Goal: Check status: Check status

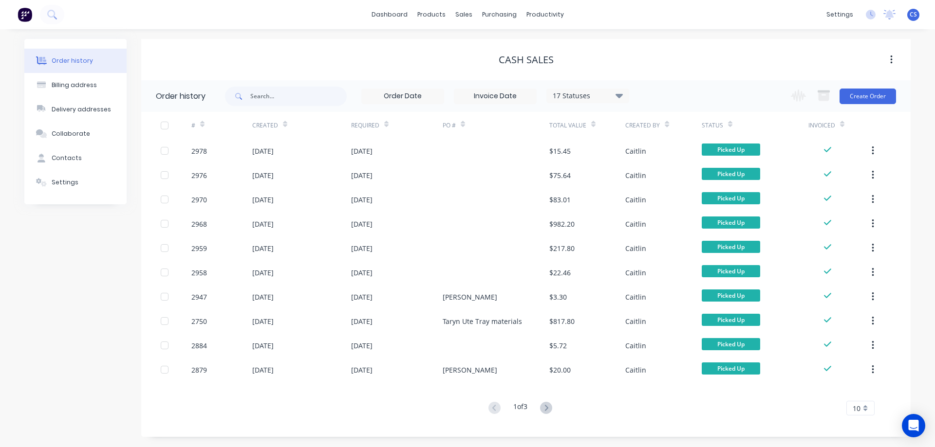
click at [77, 243] on div "Order history Billing address Delivery addresses Collaborate Contacts Settings" at bounding box center [75, 238] width 102 height 398
click at [505, 41] on link "Purchase Orders" at bounding box center [540, 46] width 129 height 19
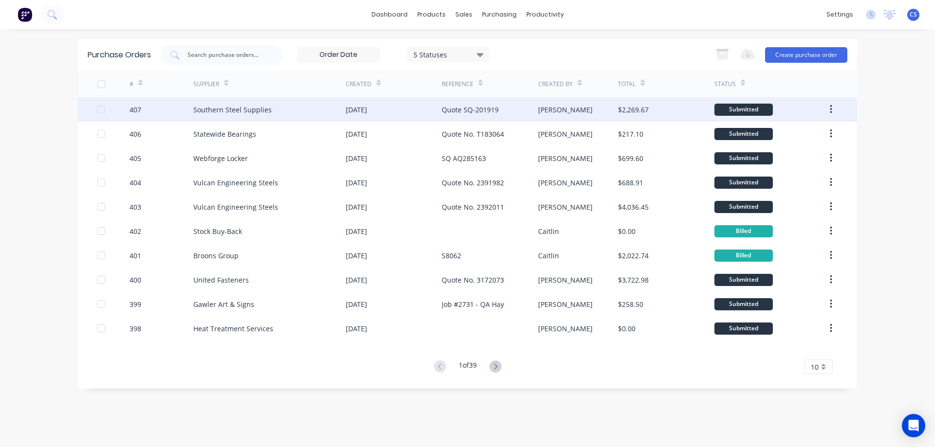
click at [503, 109] on div "Quote SQ-201919" at bounding box center [490, 109] width 96 height 24
click at [227, 112] on div "Southern Steel Supplies" at bounding box center [232, 110] width 78 height 10
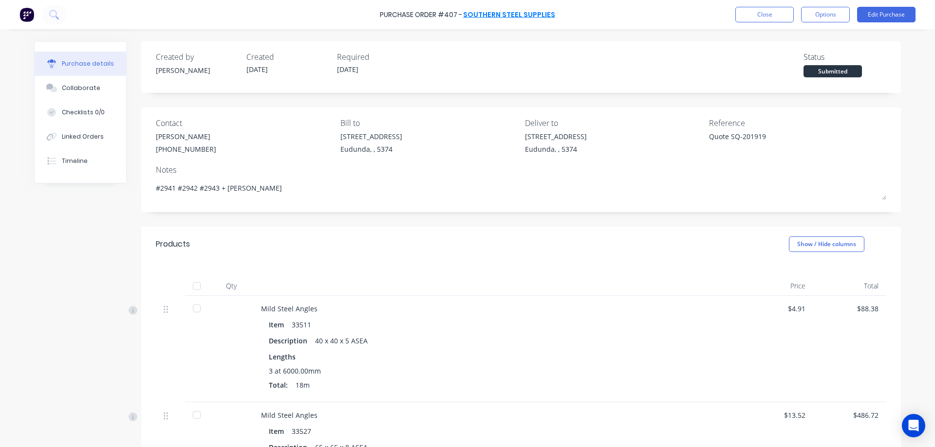
click at [510, 15] on link "Southern Steel Supplies" at bounding box center [509, 15] width 92 height 10
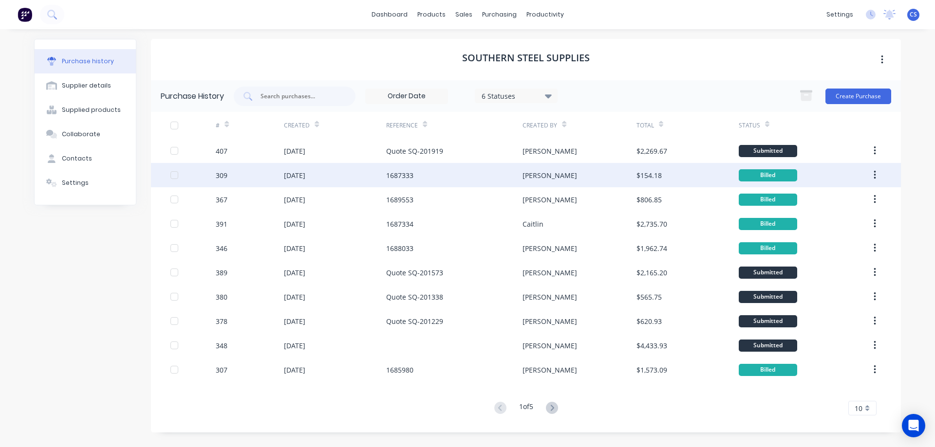
click at [615, 182] on div "[PERSON_NAME]" at bounding box center [578, 175] width 113 height 24
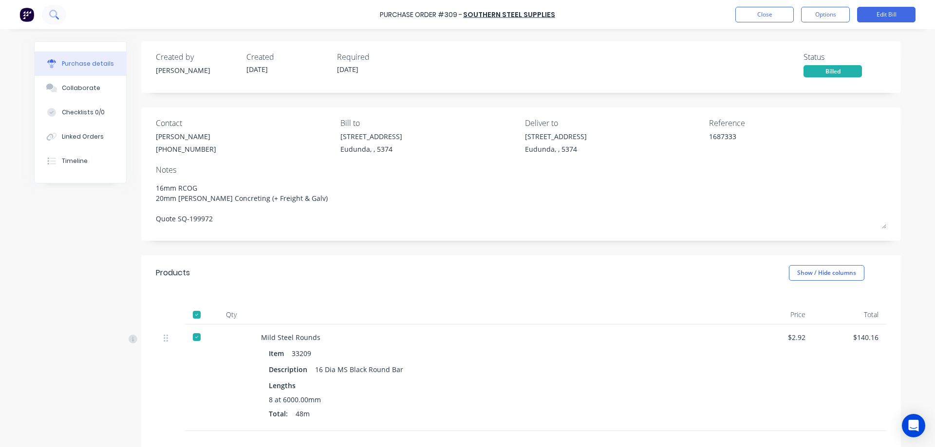
click at [55, 18] on icon at bounding box center [53, 14] width 9 height 9
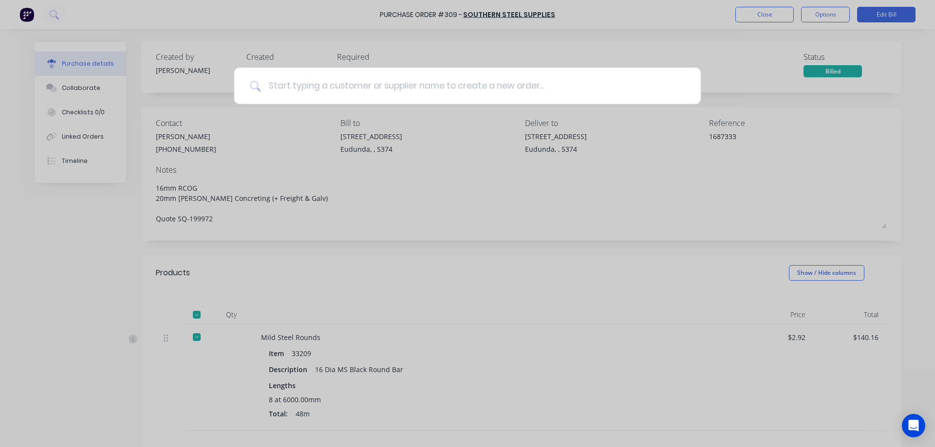
click at [339, 87] on input at bounding box center [472, 86] width 424 height 37
type textarea "x"
type input "2"
type textarea "x"
type input "29"
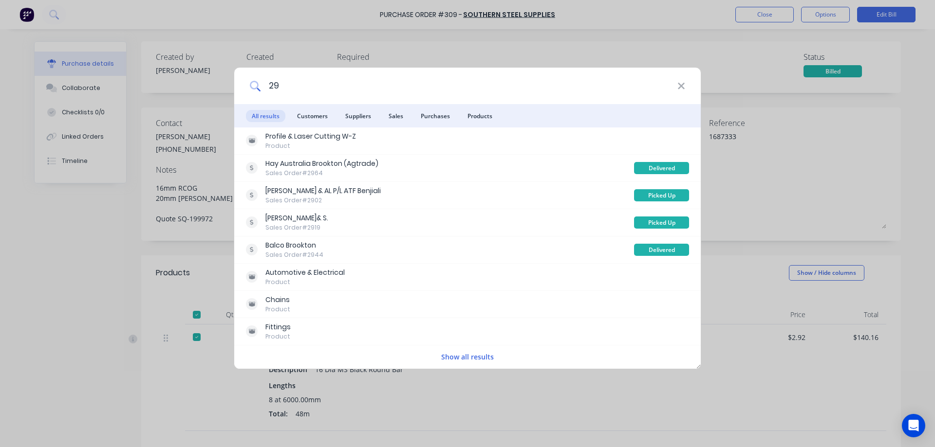
type textarea "x"
type input "296"
type textarea "x"
type input "2967"
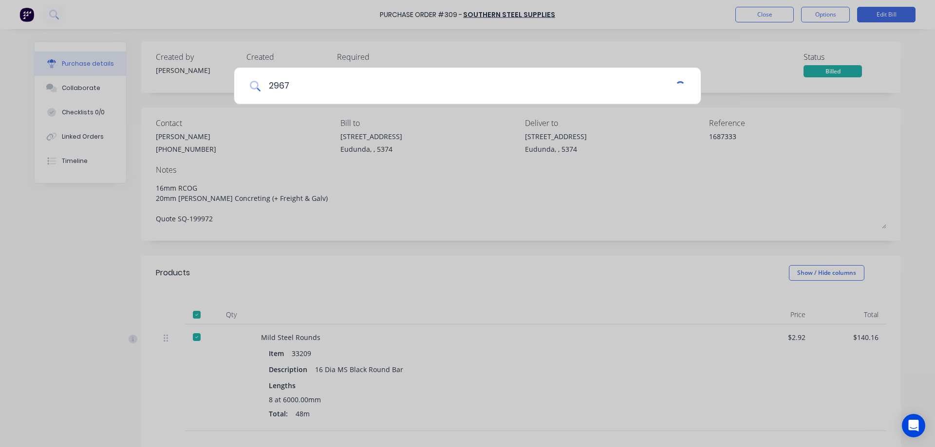
type textarea "x"
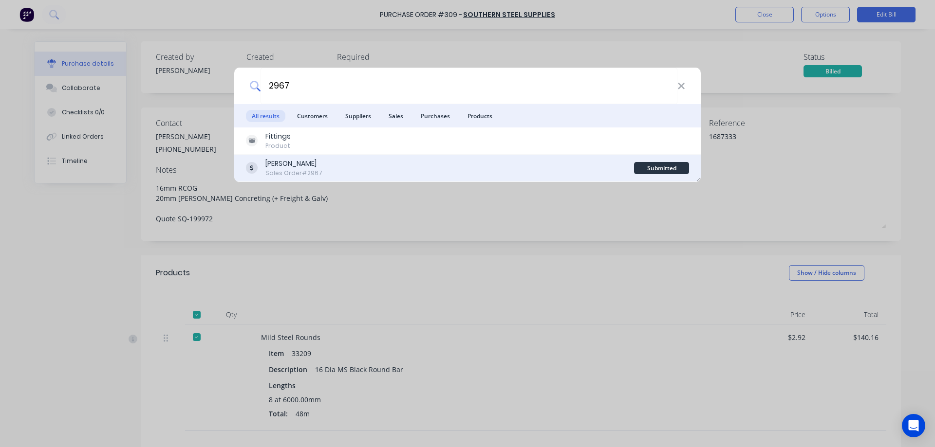
type input "2967"
click at [368, 168] on div "[PERSON_NAME] Sales Order #2967" at bounding box center [440, 168] width 388 height 19
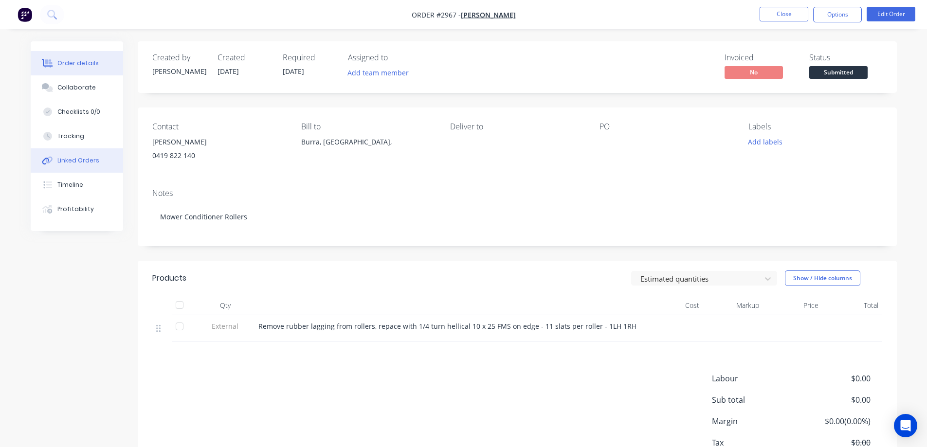
click at [95, 161] on div "Linked Orders" at bounding box center [78, 160] width 42 height 9
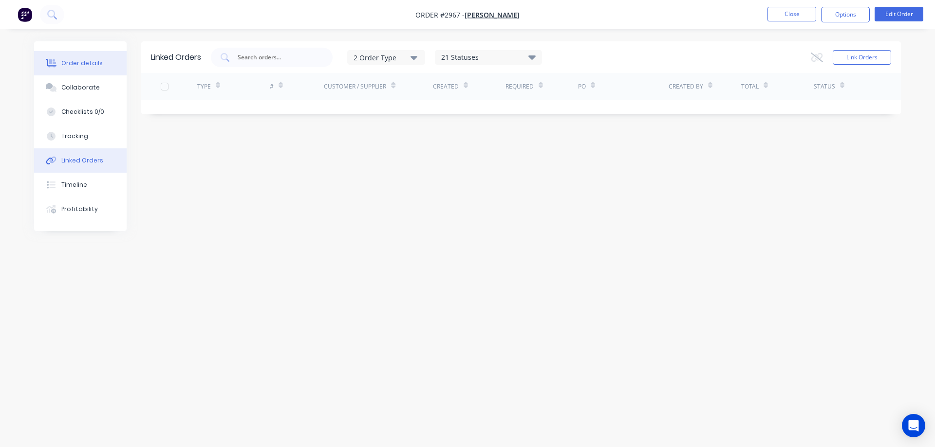
click at [91, 64] on div "Order details" at bounding box center [81, 63] width 41 height 9
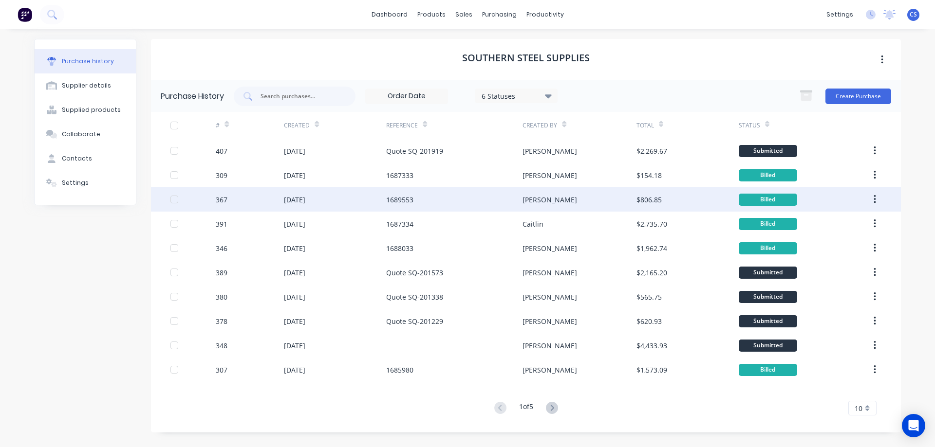
click at [429, 199] on div "1689553" at bounding box center [454, 199] width 136 height 24
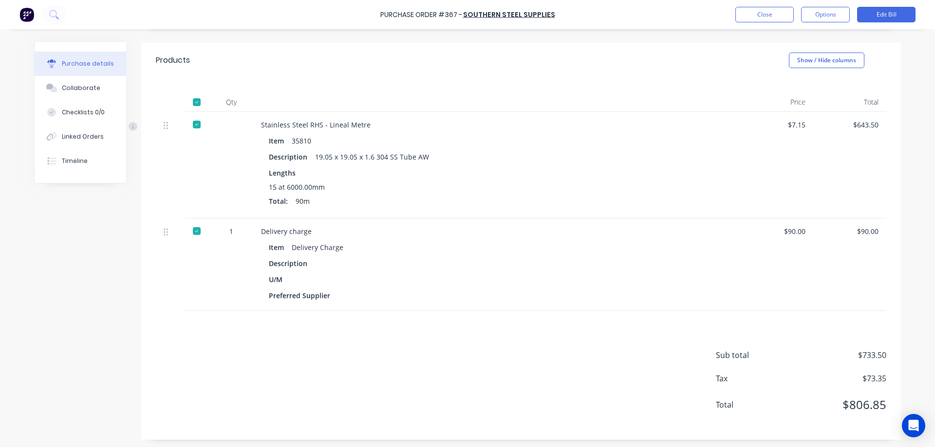
scroll to position [205, 0]
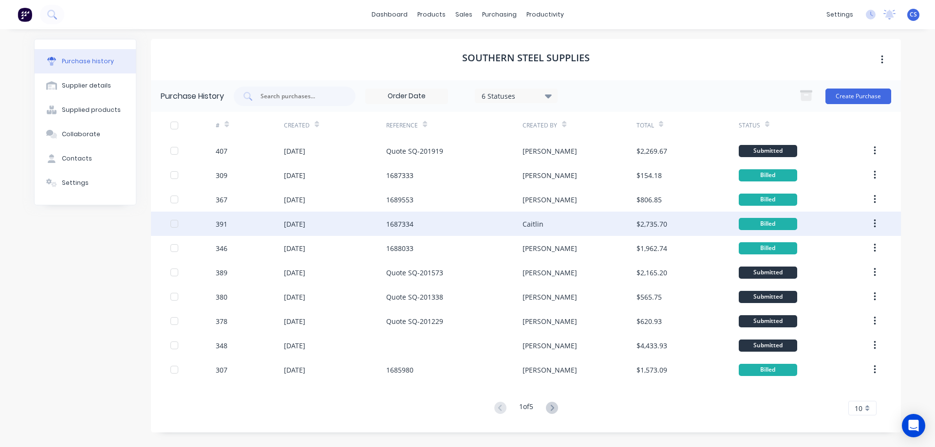
click at [343, 220] on div "[DATE]" at bounding box center [335, 224] width 102 height 24
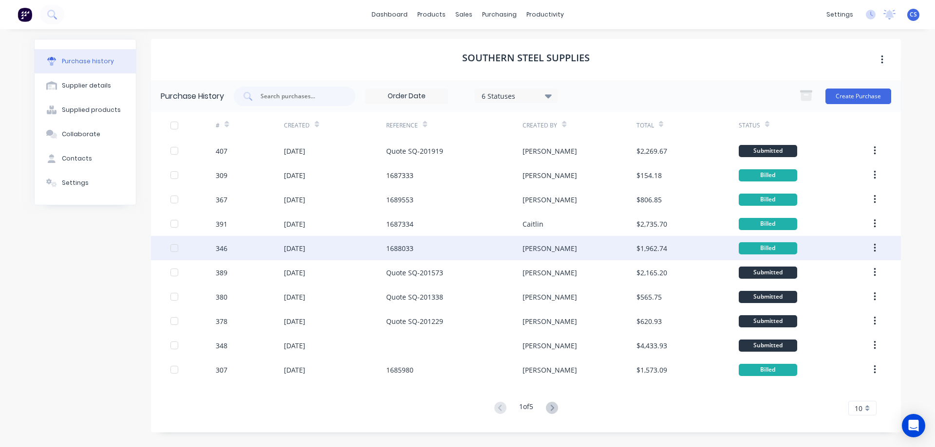
click at [550, 254] on div "[PERSON_NAME]" at bounding box center [578, 248] width 113 height 24
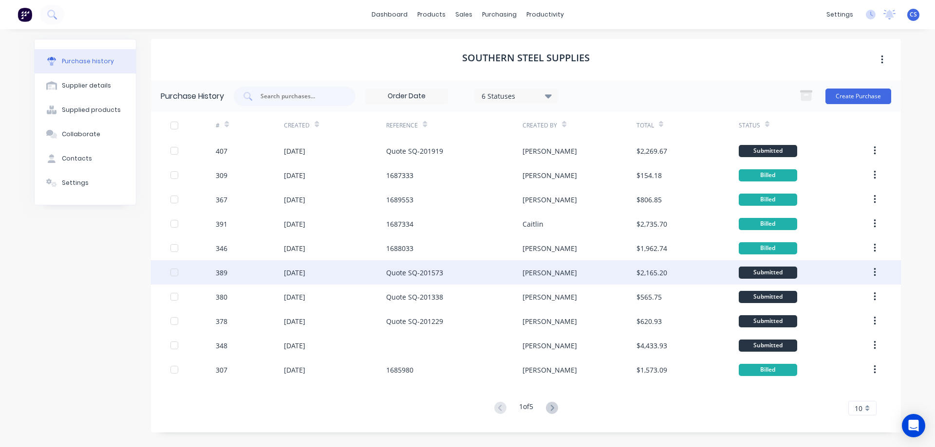
click at [597, 261] on div "[PERSON_NAME]" at bounding box center [578, 272] width 113 height 24
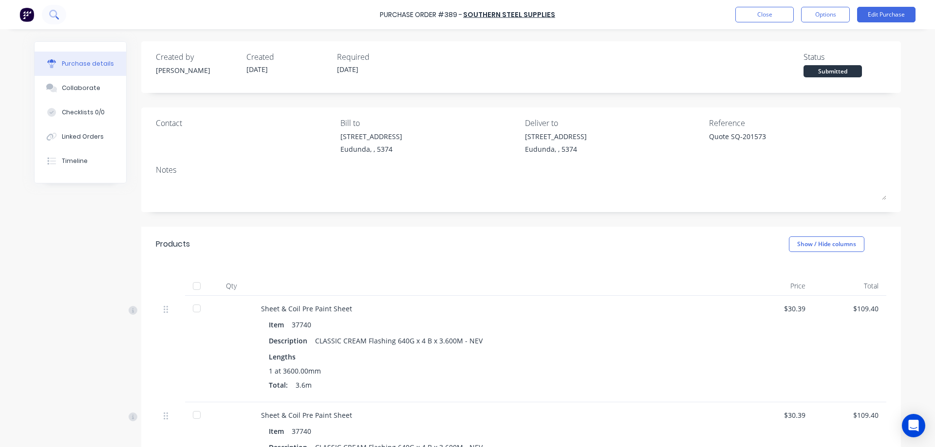
click at [55, 7] on button at bounding box center [54, 14] width 24 height 19
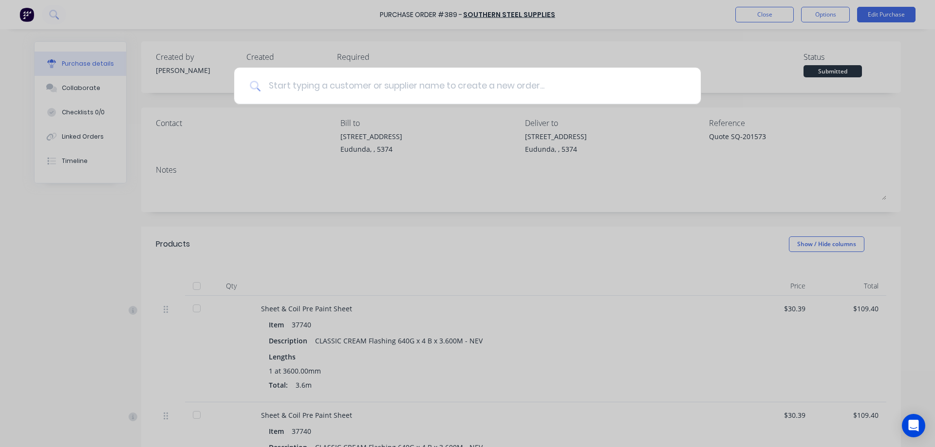
type textarea "x"
type input "2"
type textarea "x"
type input "25"
type textarea "x"
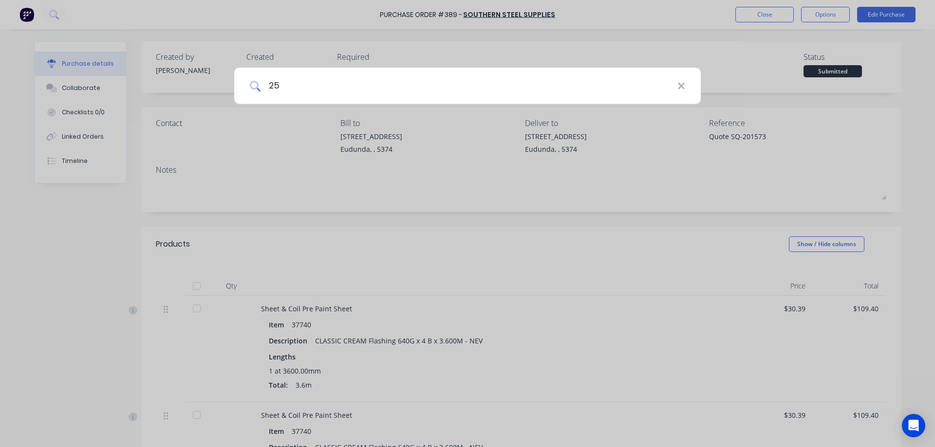
type input "25 x"
type textarea "x"
type input "25 x"
type textarea "x"
type input "25 x 10"
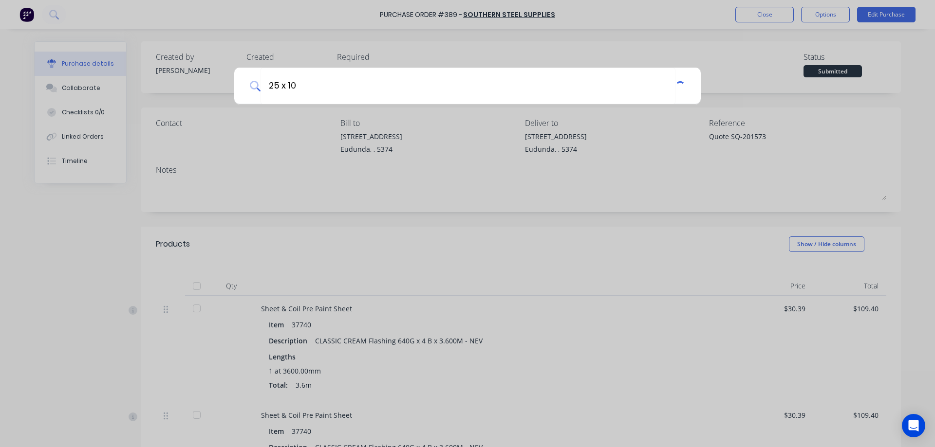
type textarea "x"
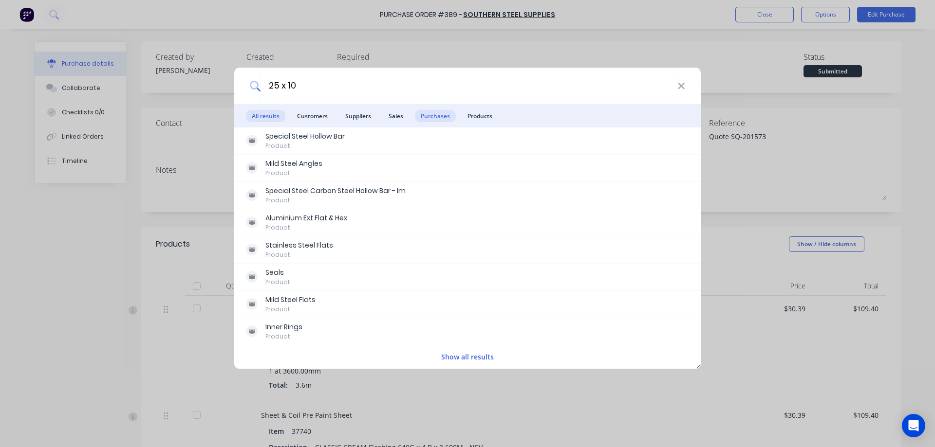
type input "25 x 10"
click at [434, 114] on span "Purchases" at bounding box center [435, 116] width 41 height 12
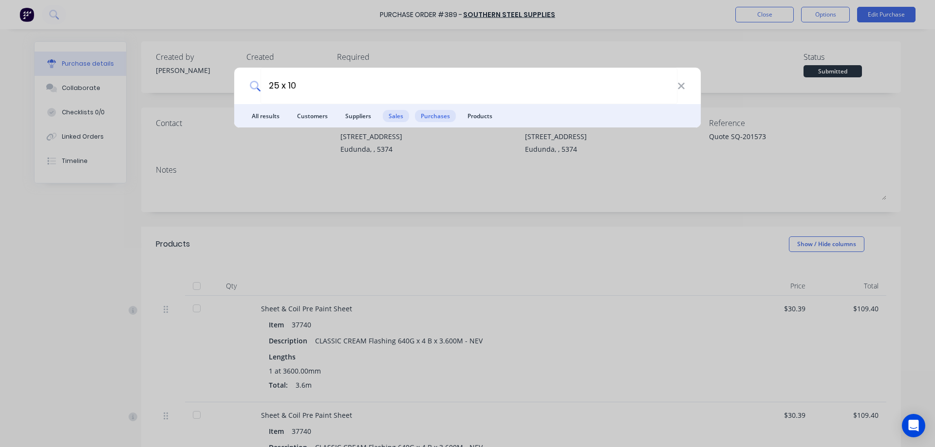
click at [390, 113] on span "Sales" at bounding box center [396, 116] width 26 height 12
click at [486, 119] on span "Products" at bounding box center [479, 116] width 37 height 12
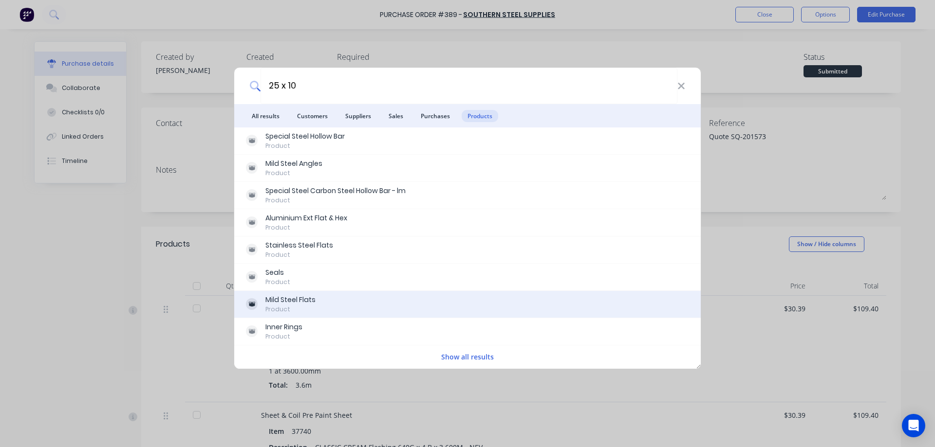
click at [340, 296] on div "Mild Steel Flats Product" at bounding box center [467, 304] width 443 height 19
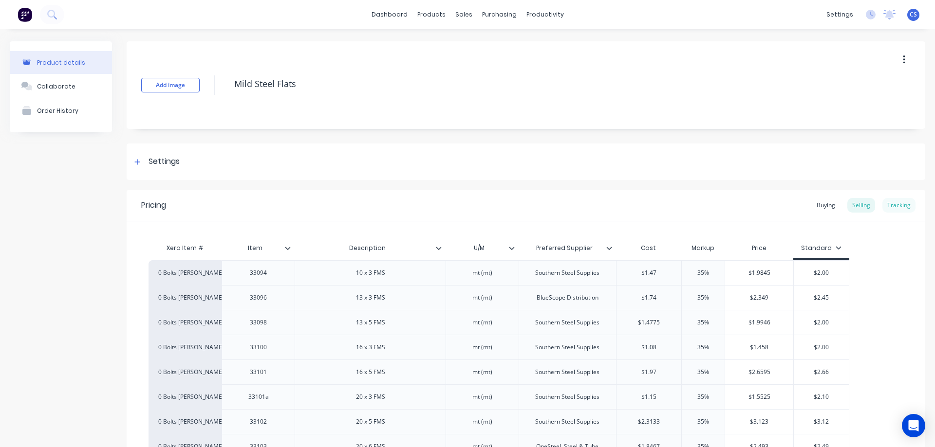
click at [882, 205] on div "Tracking" at bounding box center [898, 205] width 33 height 15
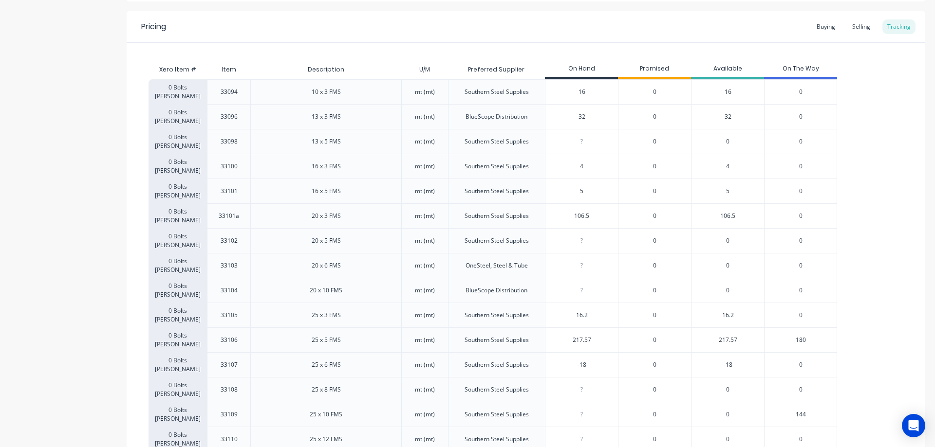
scroll to position [195, 0]
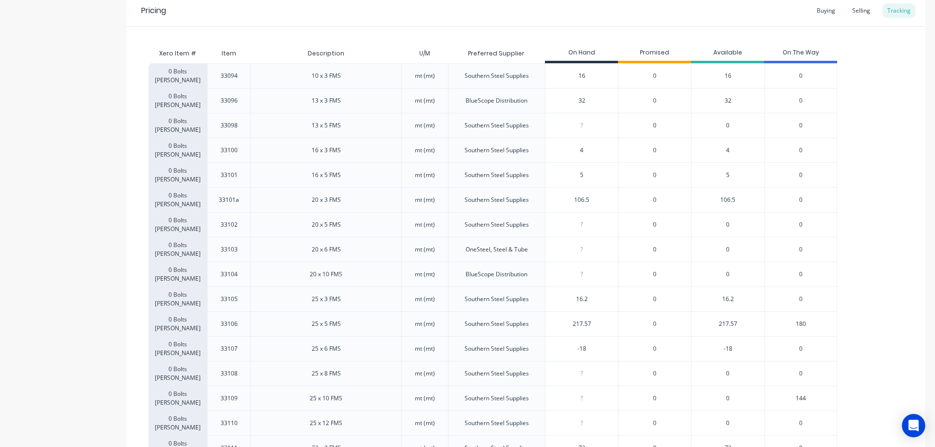
click at [797, 399] on span "144" at bounding box center [800, 398] width 10 height 9
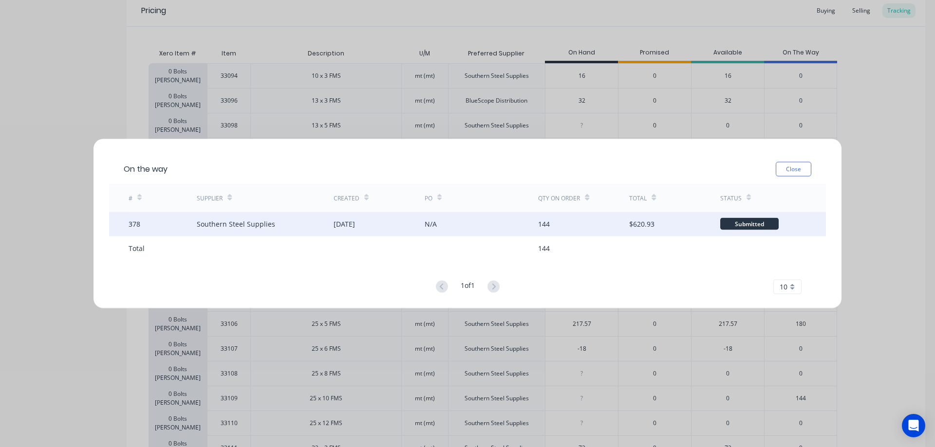
click at [446, 221] on div "N/A" at bounding box center [481, 224] width 114 height 24
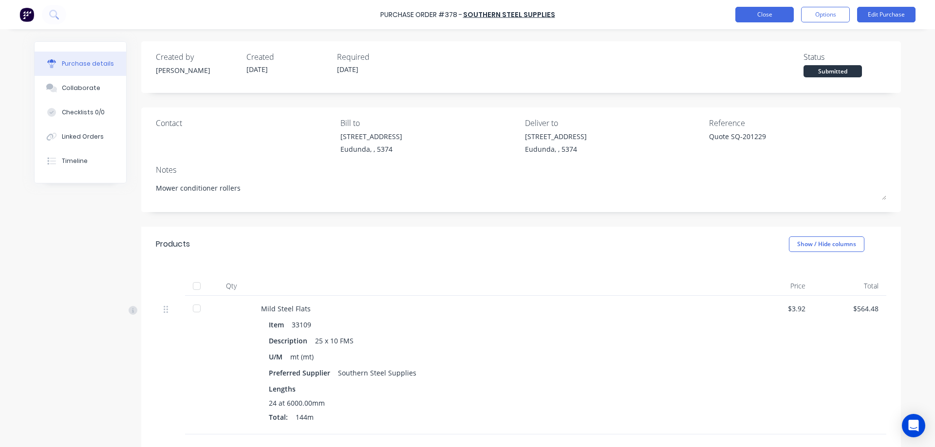
click at [764, 13] on button "Close" at bounding box center [764, 15] width 58 height 16
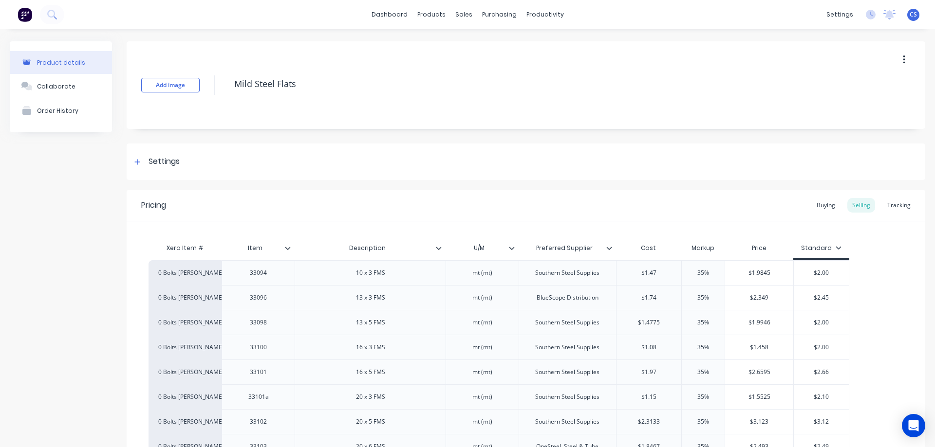
type textarea "x"
